Goal: Information Seeking & Learning: Learn about a topic

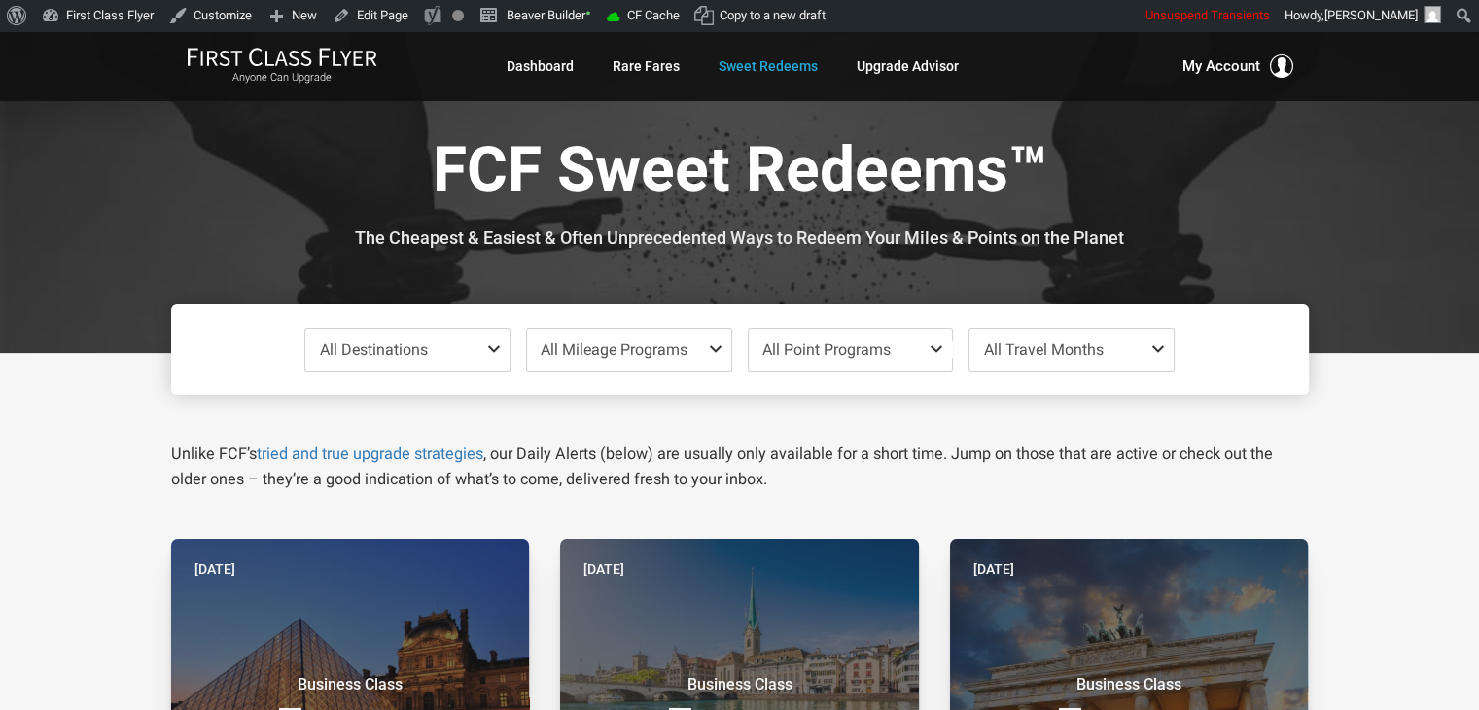
click at [92, 192] on div at bounding box center [739, 192] width 1479 height 322
drag, startPoint x: 92, startPoint y: 192, endPoint x: 60, endPoint y: 151, distance: 52.0
click at [60, 151] on div at bounding box center [739, 192] width 1479 height 322
click at [163, 199] on div at bounding box center [739, 192] width 1479 height 322
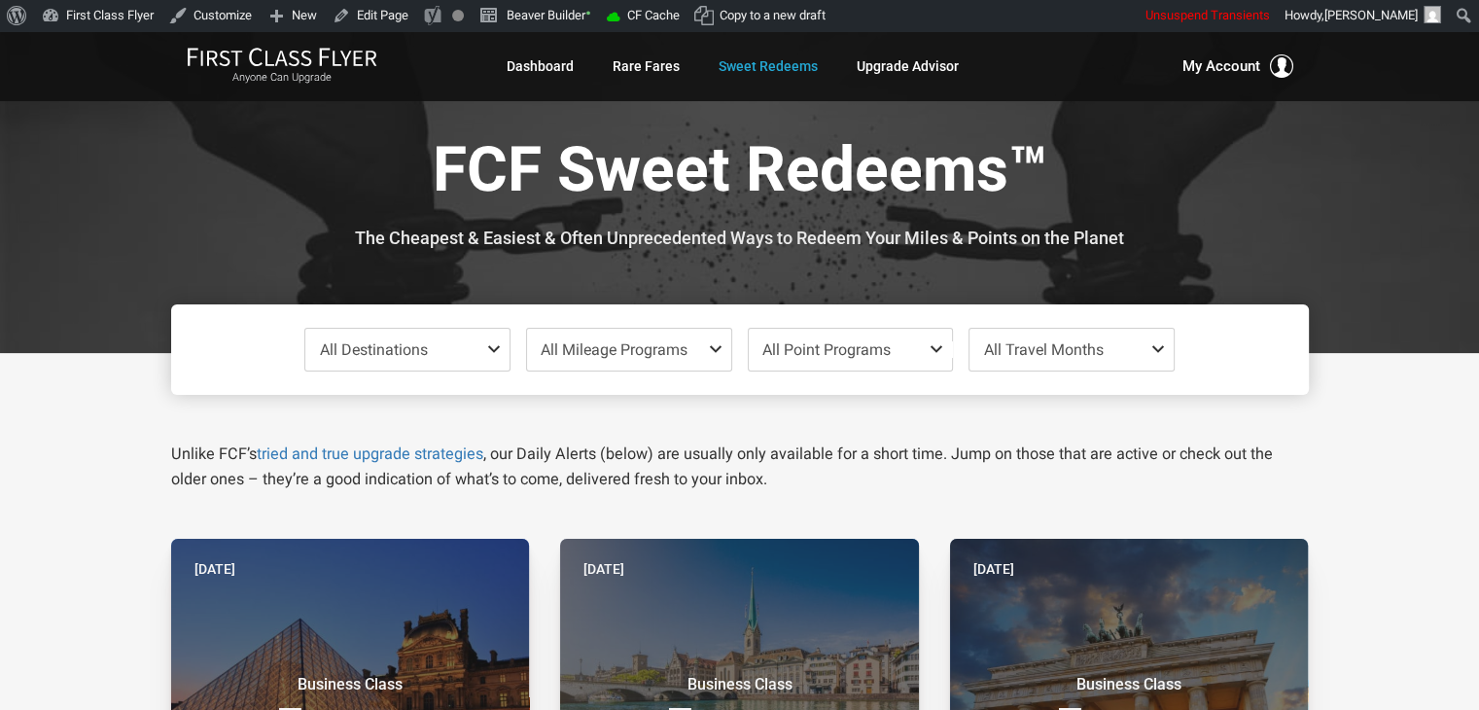
drag, startPoint x: 163, startPoint y: 199, endPoint x: 150, endPoint y: 197, distance: 13.8
click at [150, 197] on div at bounding box center [739, 192] width 1479 height 322
drag, startPoint x: 150, startPoint y: 197, endPoint x: 136, endPoint y: 196, distance: 13.8
click at [136, 196] on div at bounding box center [739, 192] width 1479 height 322
drag, startPoint x: 136, startPoint y: 196, endPoint x: 119, endPoint y: 185, distance: 20.5
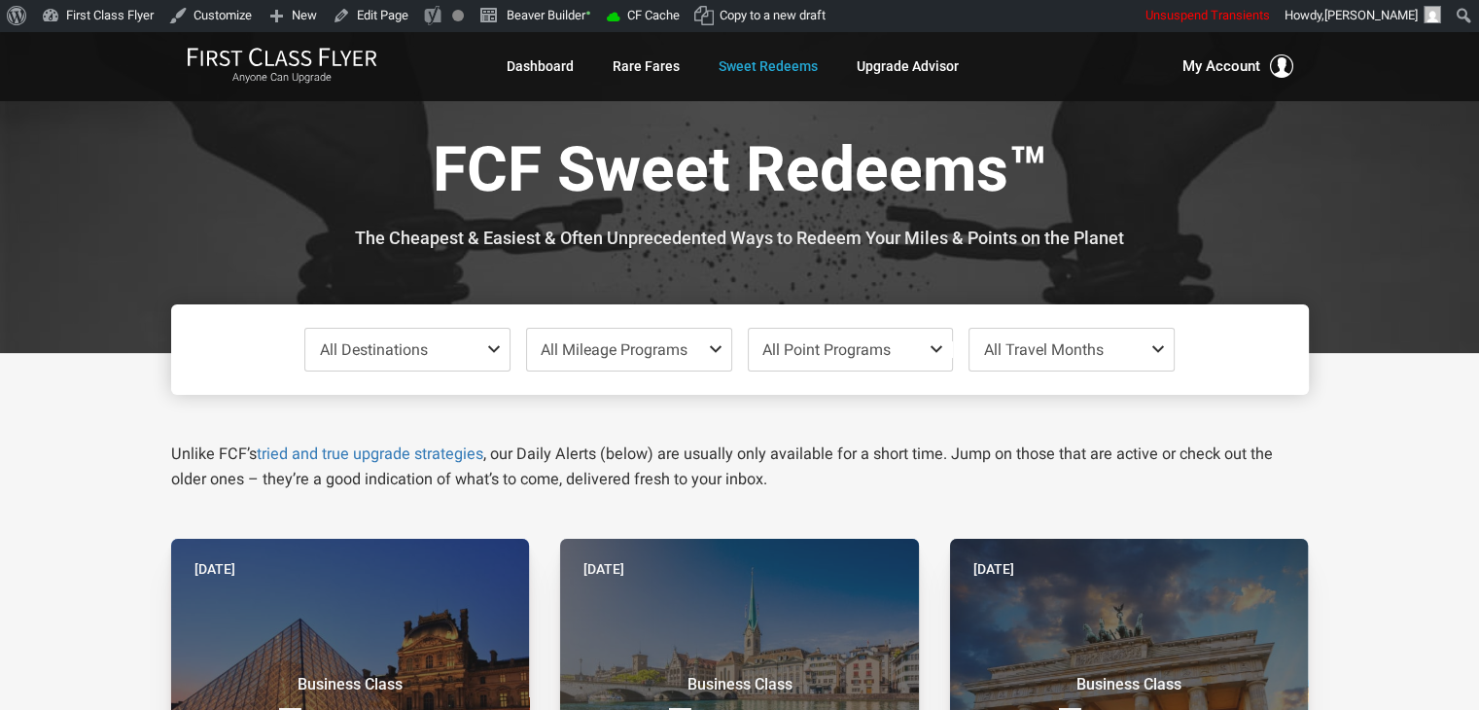
click at [119, 185] on div at bounding box center [739, 192] width 1479 height 322
drag, startPoint x: 119, startPoint y: 185, endPoint x: 80, endPoint y: 166, distance: 43.1
click at [80, 166] on div at bounding box center [739, 192] width 1479 height 322
click at [136, 271] on div at bounding box center [739, 192] width 1479 height 322
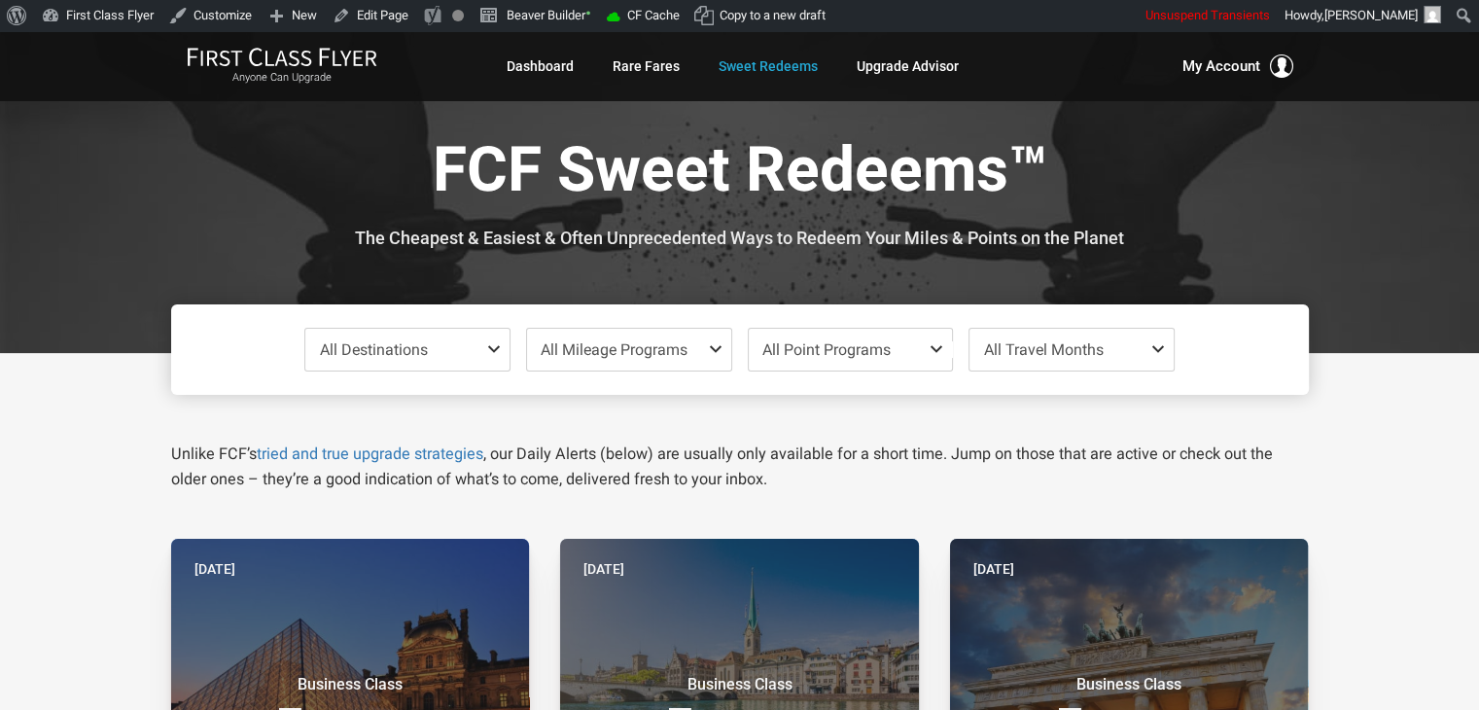
click at [124, 206] on div at bounding box center [739, 192] width 1479 height 322
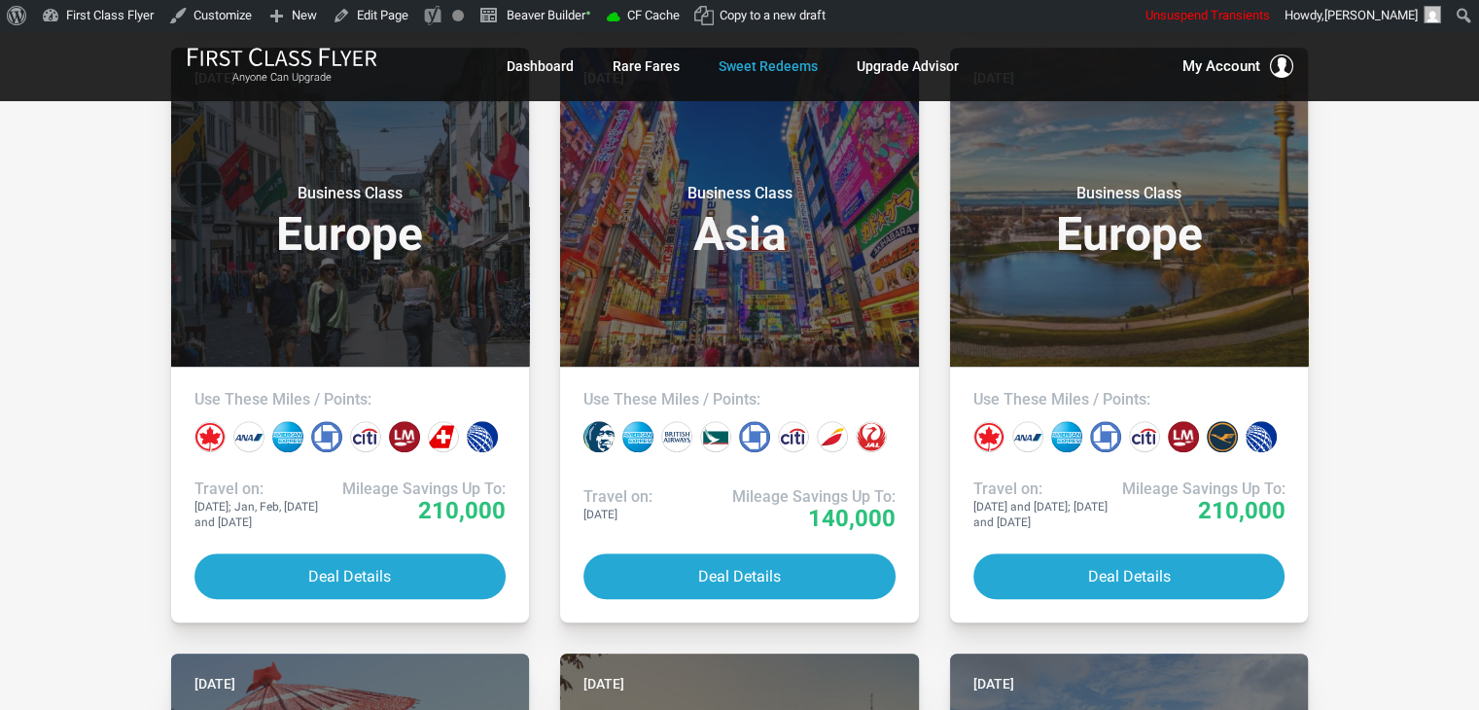
scroll to position [1241, 0]
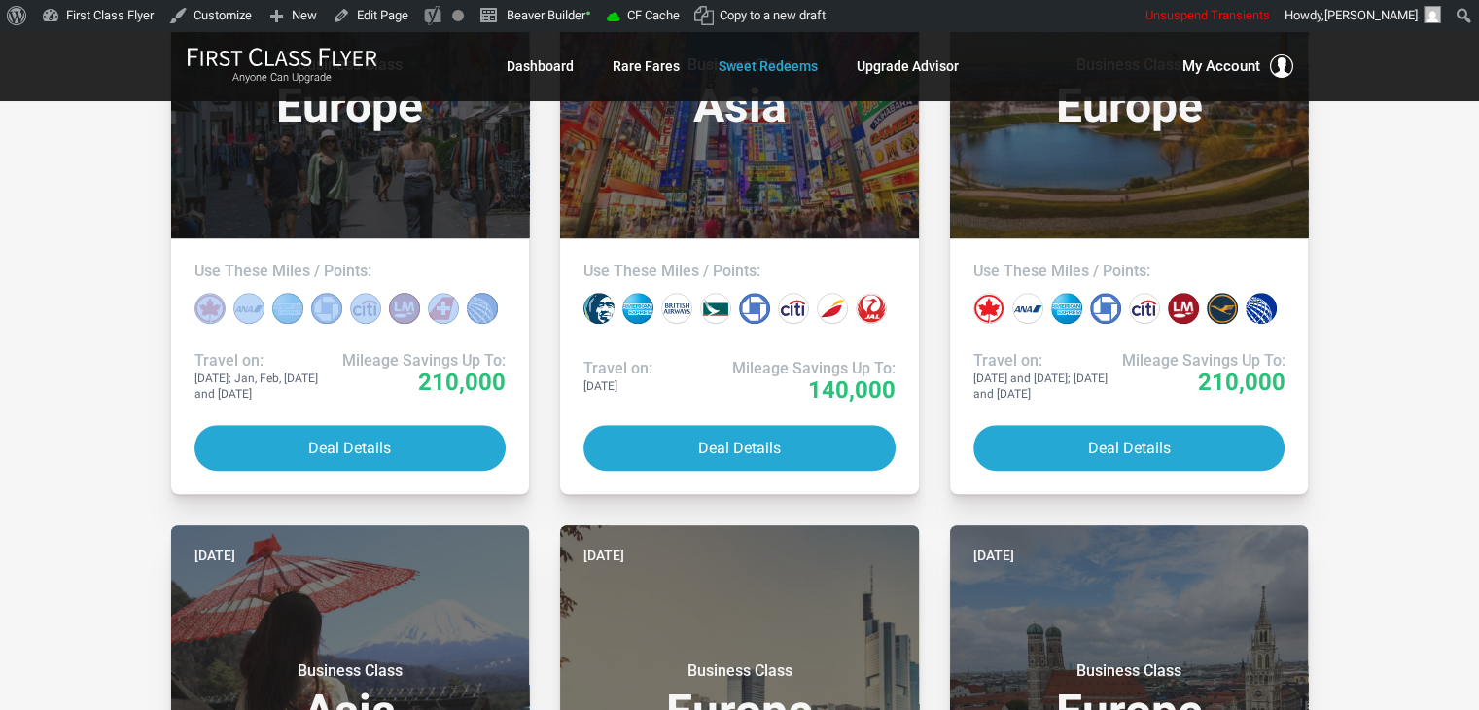
drag, startPoint x: 79, startPoint y: 328, endPoint x: 98, endPoint y: 363, distance: 40.1
click at [98, 363] on div "All Destinations Uncheck All Africa only [GEOGRAPHIC_DATA] only [GEOGRAPHIC_DAT…" at bounding box center [739, 442] width 1479 height 2661
click at [74, 262] on div "All Destinations Uncheck All Africa only [GEOGRAPHIC_DATA] only [GEOGRAPHIC_DAT…" at bounding box center [739, 442] width 1479 height 2661
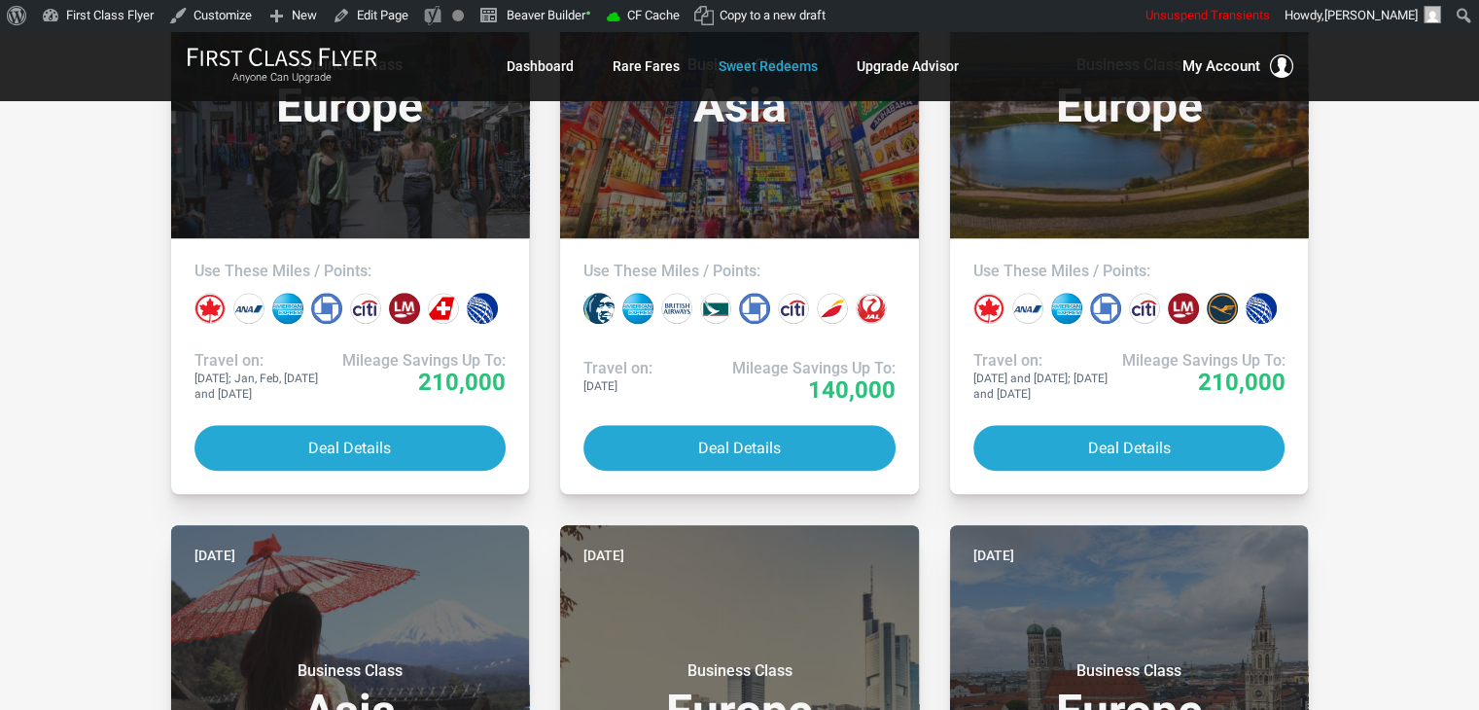
click at [45, 200] on div "All Destinations Uncheck All Africa only [GEOGRAPHIC_DATA] only [GEOGRAPHIC_DAT…" at bounding box center [739, 442] width 1479 height 2661
click at [45, 202] on div "All Destinations Uncheck All Africa only [GEOGRAPHIC_DATA] only [GEOGRAPHIC_DAT…" at bounding box center [739, 442] width 1479 height 2661
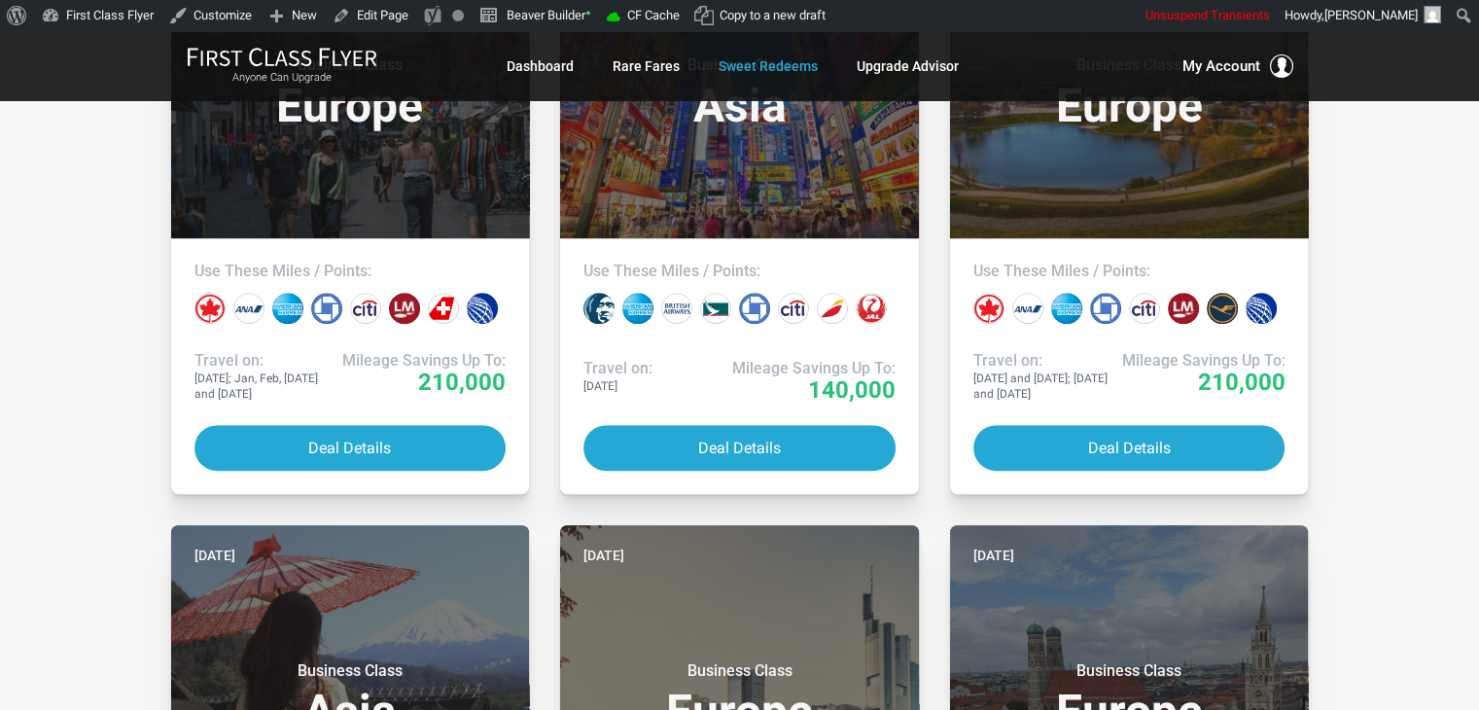
click at [34, 186] on div "All Destinations Uncheck All Africa only [GEOGRAPHIC_DATA] only [GEOGRAPHIC_DAT…" at bounding box center [739, 442] width 1479 height 2661
click at [1340, 307] on div "All Destinations Uncheck All Africa only [GEOGRAPHIC_DATA] only [GEOGRAPHIC_DAT…" at bounding box center [739, 442] width 1479 height 2661
click at [1403, 277] on div "All Destinations Uncheck All Africa only [GEOGRAPHIC_DATA] only [GEOGRAPHIC_DAT…" at bounding box center [739, 442] width 1479 height 2661
click at [87, 267] on div "All Destinations Uncheck All Africa only [GEOGRAPHIC_DATA] only [GEOGRAPHIC_DAT…" at bounding box center [739, 442] width 1479 height 2661
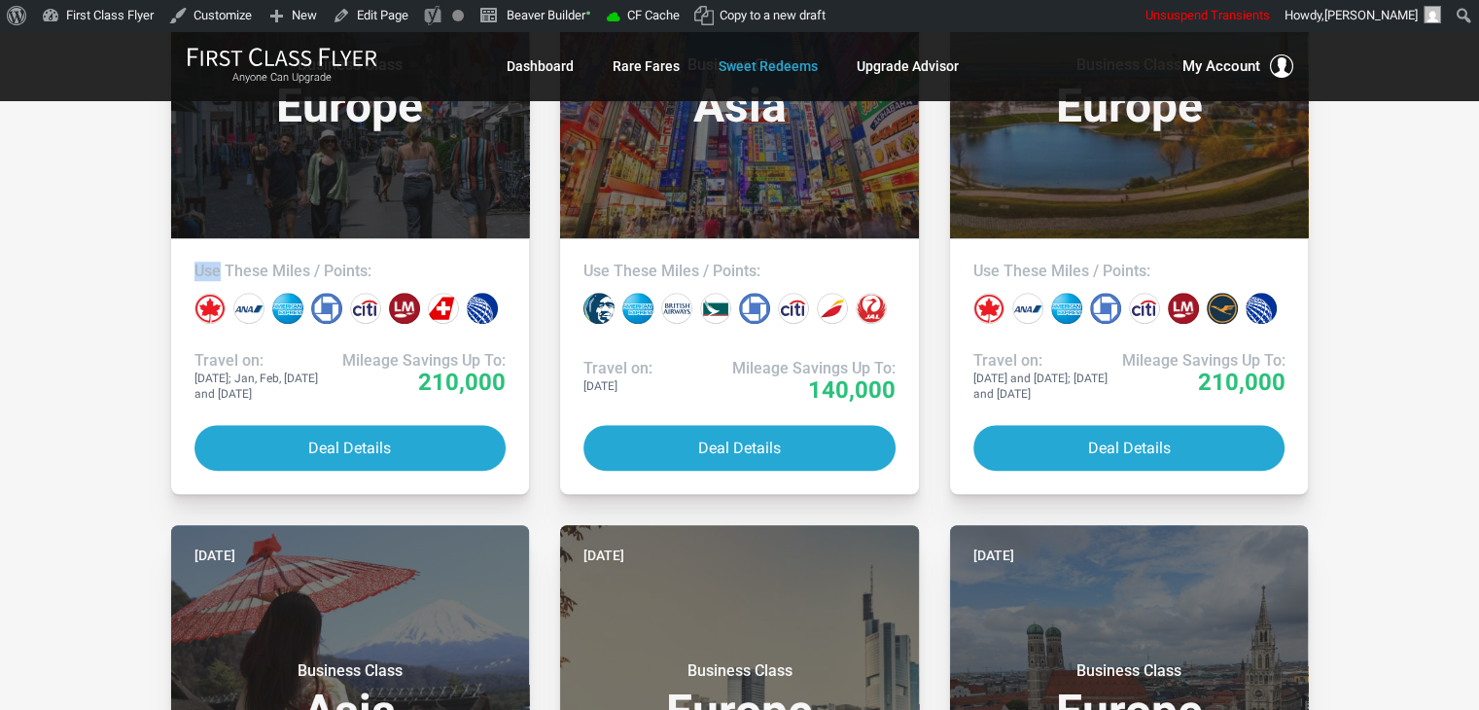
click at [87, 267] on div "All Destinations Uncheck All Africa only [GEOGRAPHIC_DATA] only [GEOGRAPHIC_DAT…" at bounding box center [739, 442] width 1479 height 2661
click at [31, 345] on div "All Destinations Uncheck All Africa only [GEOGRAPHIC_DATA] only [GEOGRAPHIC_DAT…" at bounding box center [739, 442] width 1479 height 2661
drag, startPoint x: 31, startPoint y: 345, endPoint x: 121, endPoint y: 192, distance: 177.8
click at [121, 192] on div "All Destinations Uncheck All Africa only [GEOGRAPHIC_DATA] only [GEOGRAPHIC_DAT…" at bounding box center [739, 442] width 1479 height 2661
drag, startPoint x: 121, startPoint y: 192, endPoint x: 104, endPoint y: 176, distance: 22.7
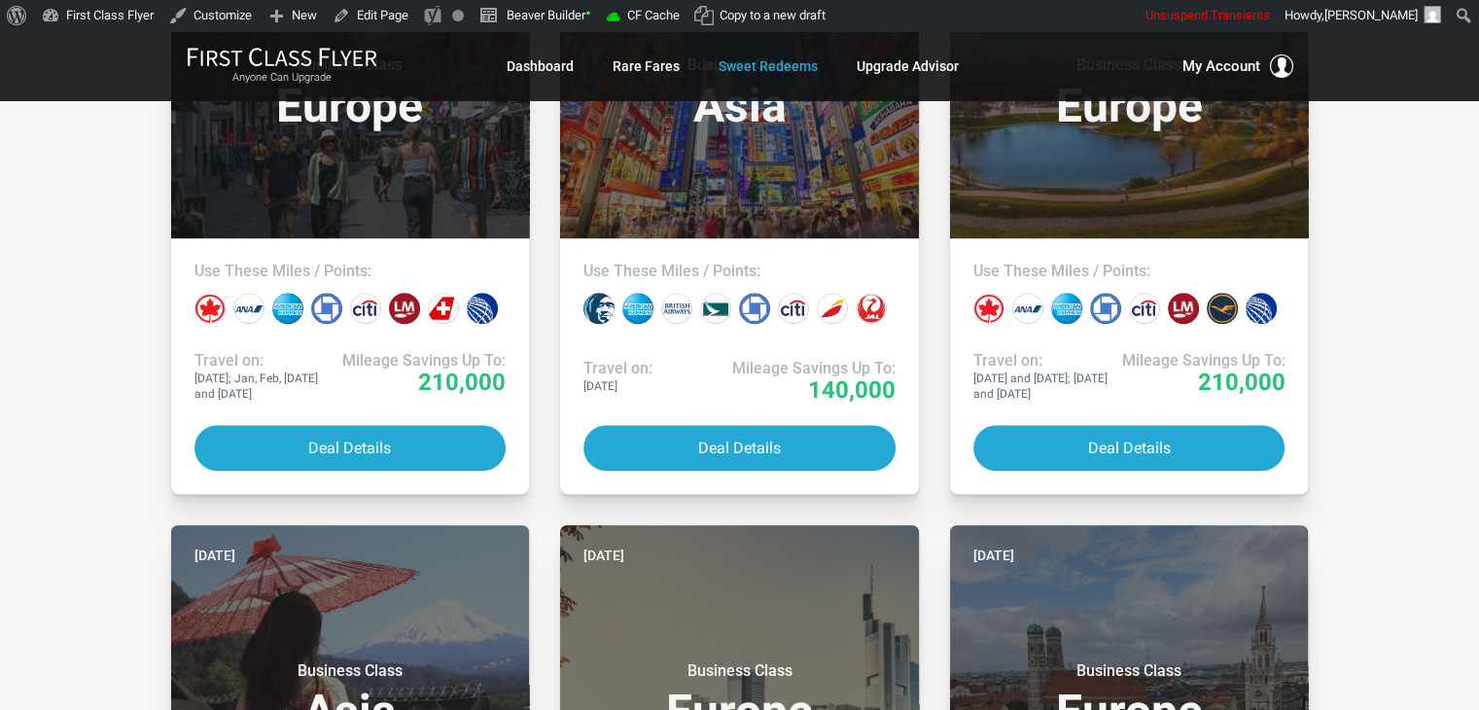
click at [104, 176] on div "All Destinations Uncheck All Africa only [GEOGRAPHIC_DATA] only [GEOGRAPHIC_DAT…" at bounding box center [739, 442] width 1479 height 2661
click at [69, 125] on div "All Destinations Uncheck All Africa only [GEOGRAPHIC_DATA] only [GEOGRAPHIC_DAT…" at bounding box center [739, 442] width 1479 height 2661
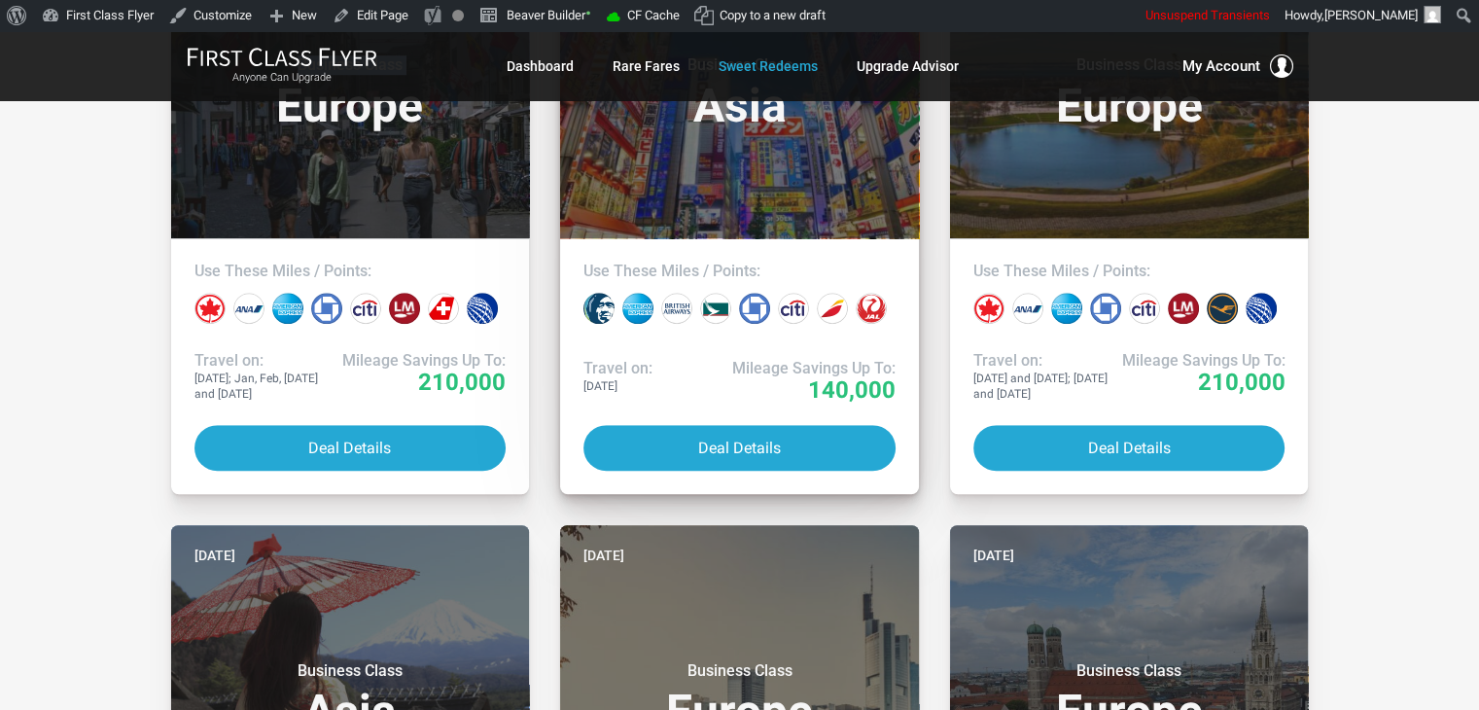
drag, startPoint x: 69, startPoint y: 125, endPoint x: 794, endPoint y: 316, distance: 749.3
click at [794, 316] on div "All Destinations Uncheck All Africa only [GEOGRAPHIC_DATA] only [GEOGRAPHIC_DAT…" at bounding box center [739, 442] width 1479 height 2661
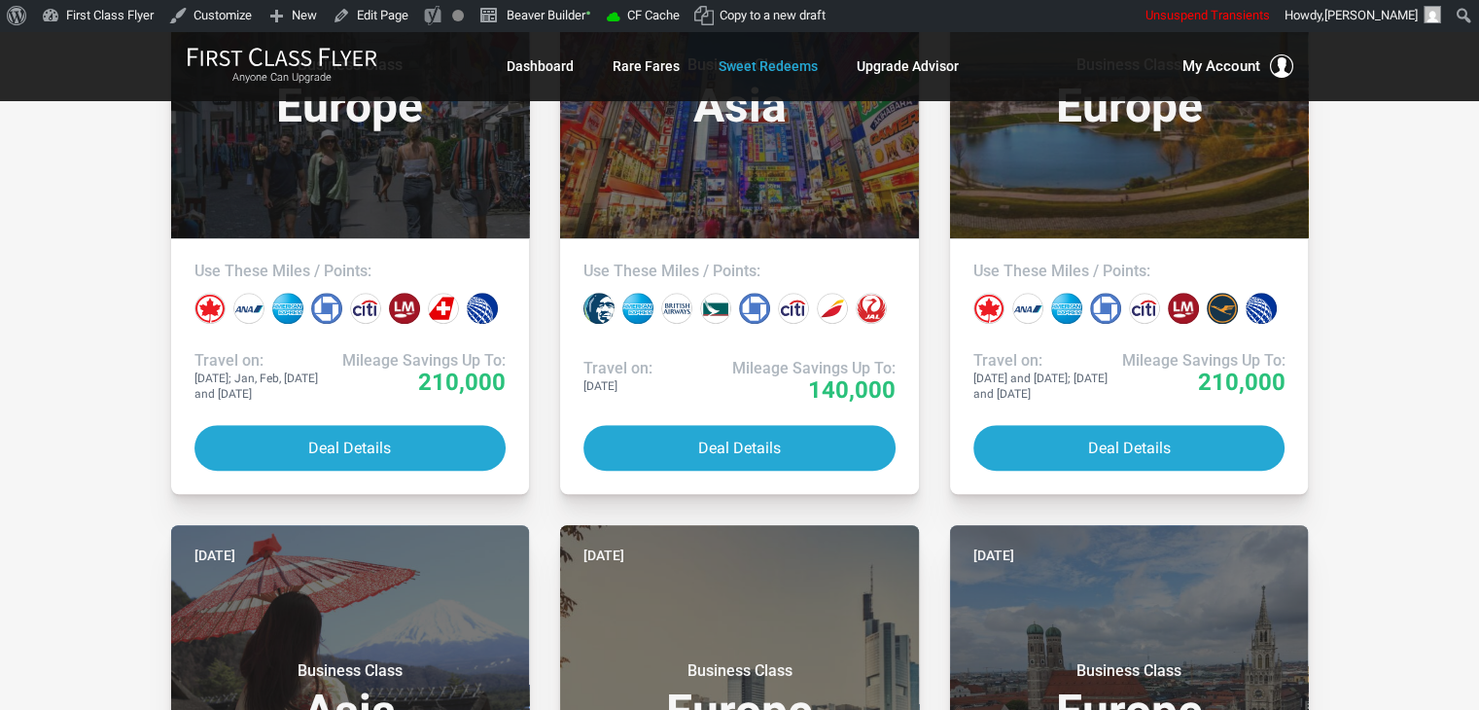
drag, startPoint x: 1403, startPoint y: 310, endPoint x: 1420, endPoint y: 289, distance: 27.6
click at [1420, 289] on div "All Destinations Uncheck All Africa only [GEOGRAPHIC_DATA] only [GEOGRAPHIC_DAT…" at bounding box center [739, 442] width 1479 height 2661
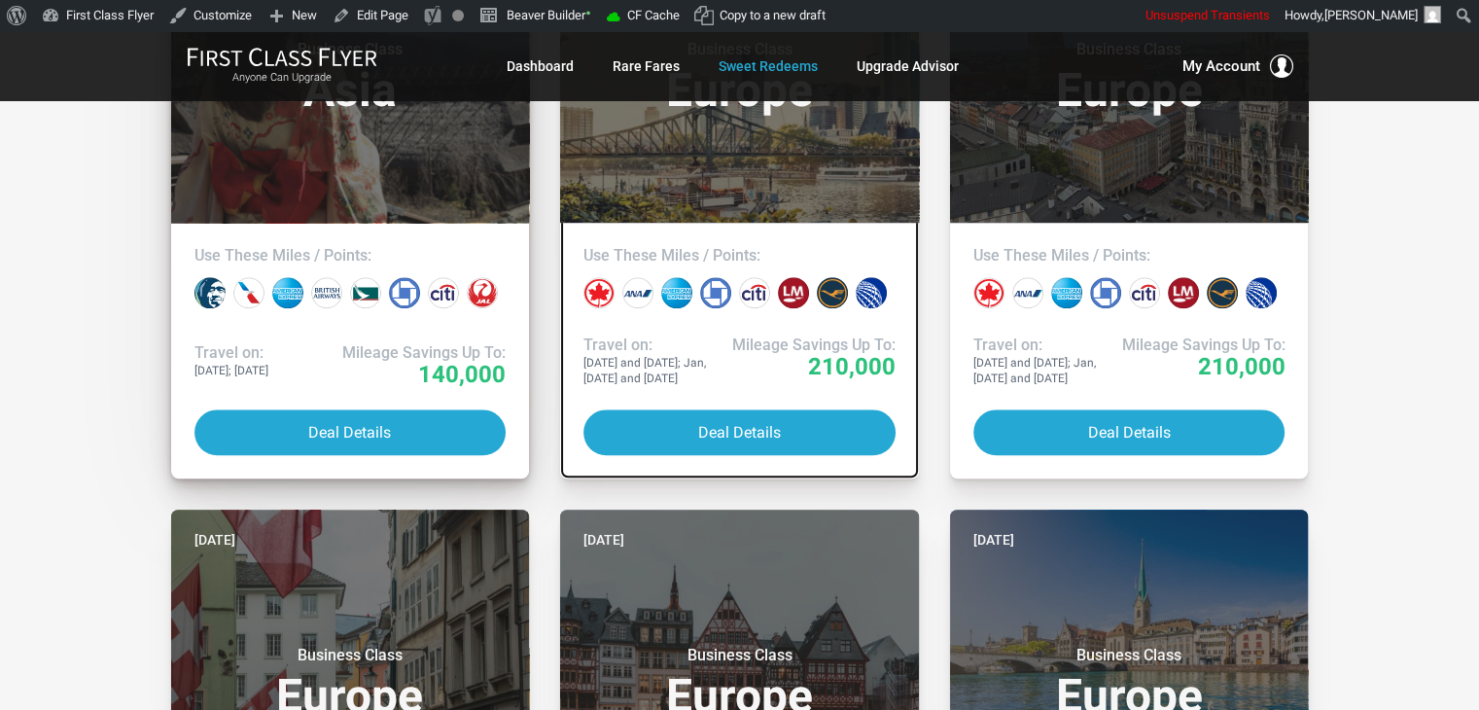
drag, startPoint x: 793, startPoint y: 476, endPoint x: 428, endPoint y: 463, distance: 365.0
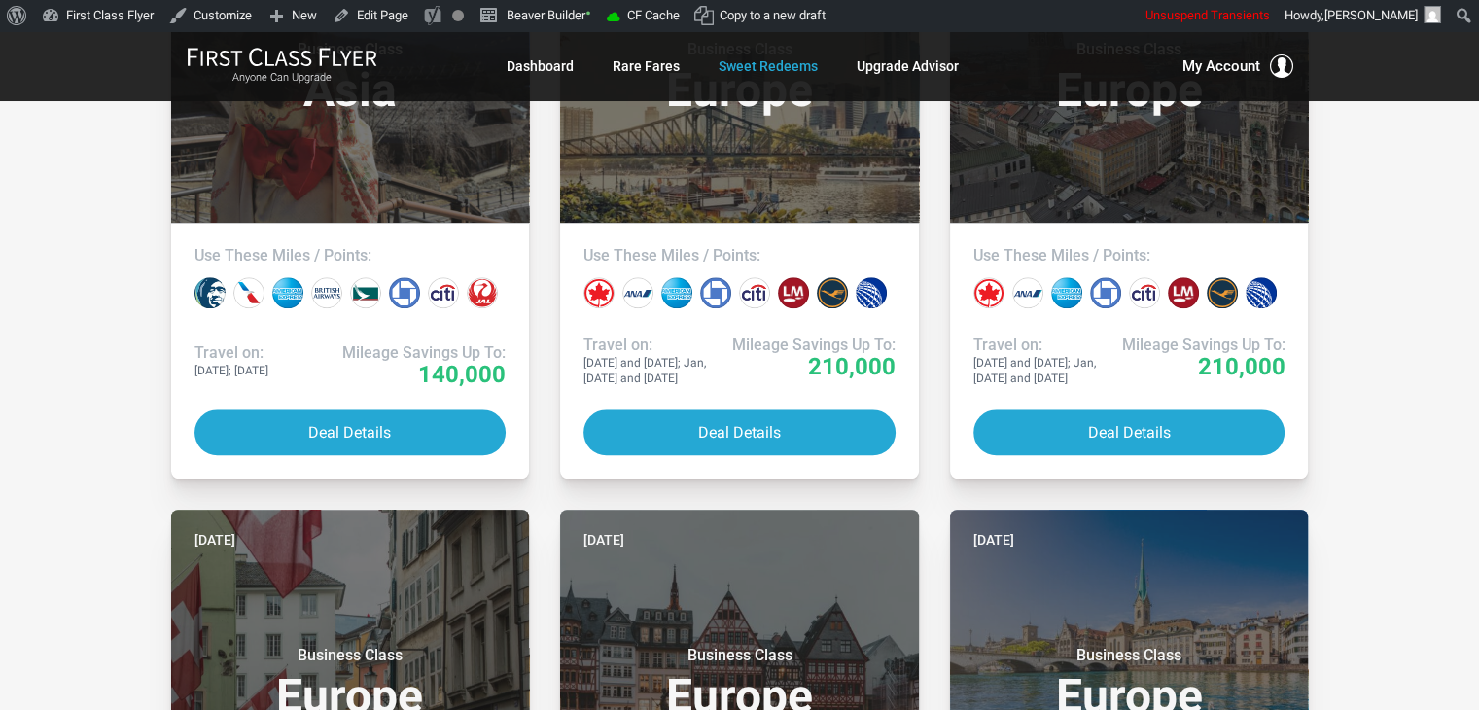
drag, startPoint x: 428, startPoint y: 463, endPoint x: 13, endPoint y: 296, distance: 447.7
